Goal: Task Accomplishment & Management: Manage account settings

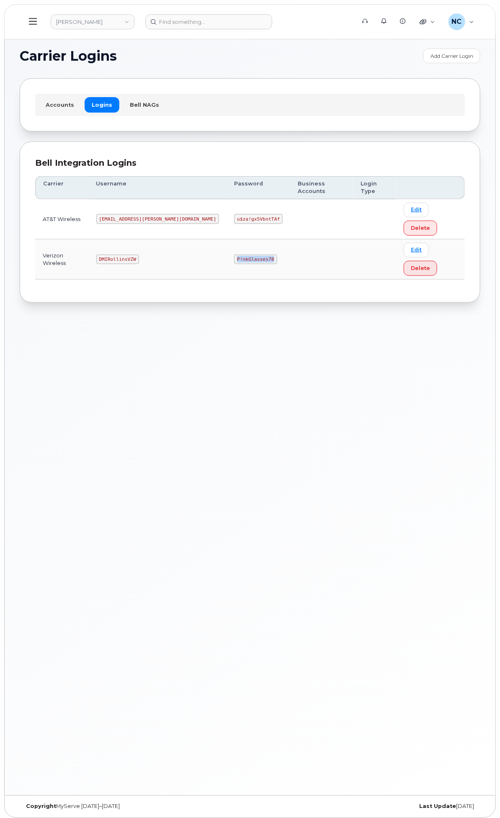
drag, startPoint x: 320, startPoint y: 257, endPoint x: 272, endPoint y: 264, distance: 48.7
click at [272, 264] on td "P!nkGlasses78" at bounding box center [259, 260] width 64 height 40
copy code "P!nkGlasses78"
